Goal: Register for event/course

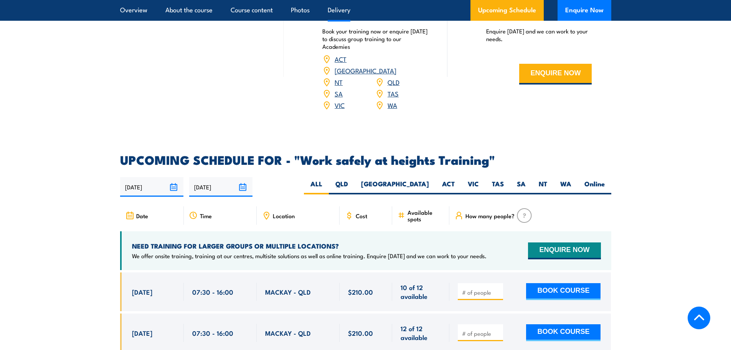
scroll to position [1075, 0]
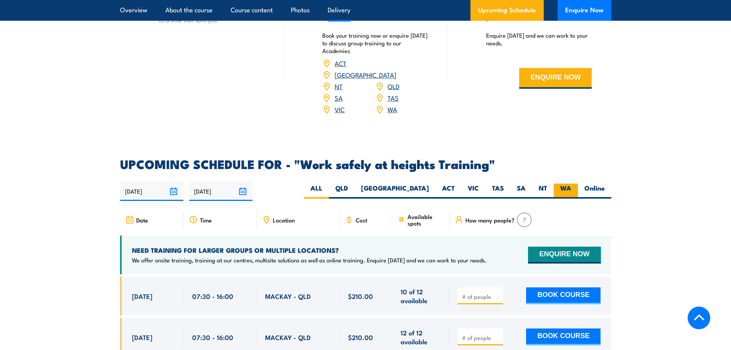
click at [566, 183] on label "WA" at bounding box center [566, 190] width 24 height 15
click at [572, 183] on input "WA" at bounding box center [574, 185] width 5 height 5
radio input "true"
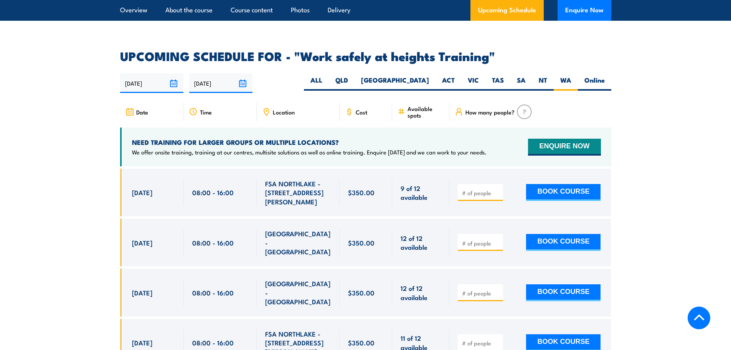
scroll to position [1183, 0]
drag, startPoint x: 142, startPoint y: 175, endPoint x: 132, endPoint y: 175, distance: 10.8
click at [135, 187] on span "[DATE]" at bounding box center [142, 191] width 20 height 9
drag, startPoint x: 132, startPoint y: 175, endPoint x: 136, endPoint y: 176, distance: 3.9
click at [136, 187] on span "[DATE]" at bounding box center [142, 191] width 20 height 9
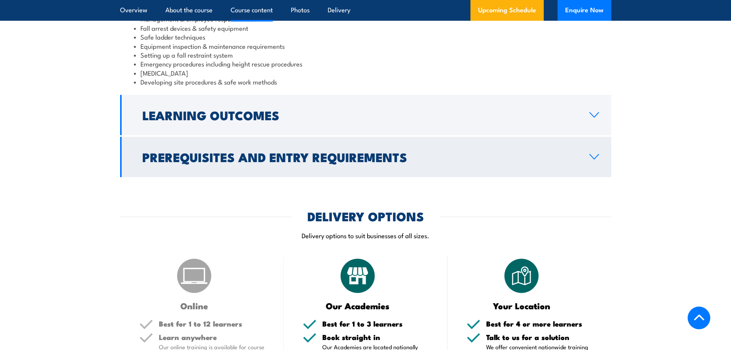
scroll to position [844, 0]
